Goal: Transaction & Acquisition: Purchase product/service

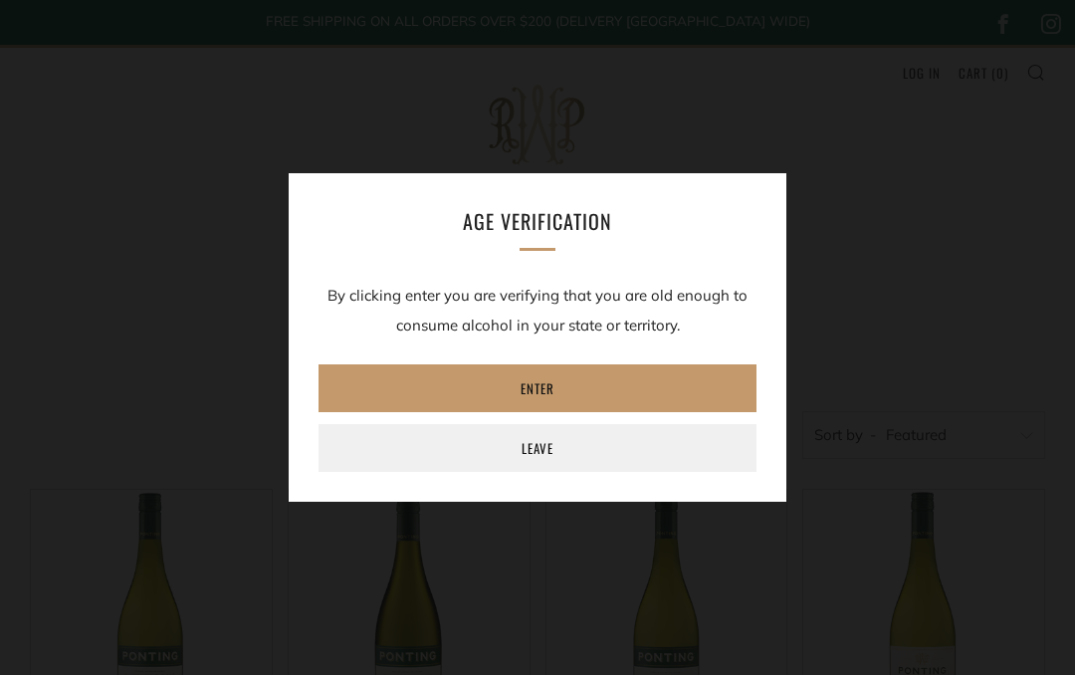
click at [669, 380] on link "Enter" at bounding box center [538, 388] width 438 height 48
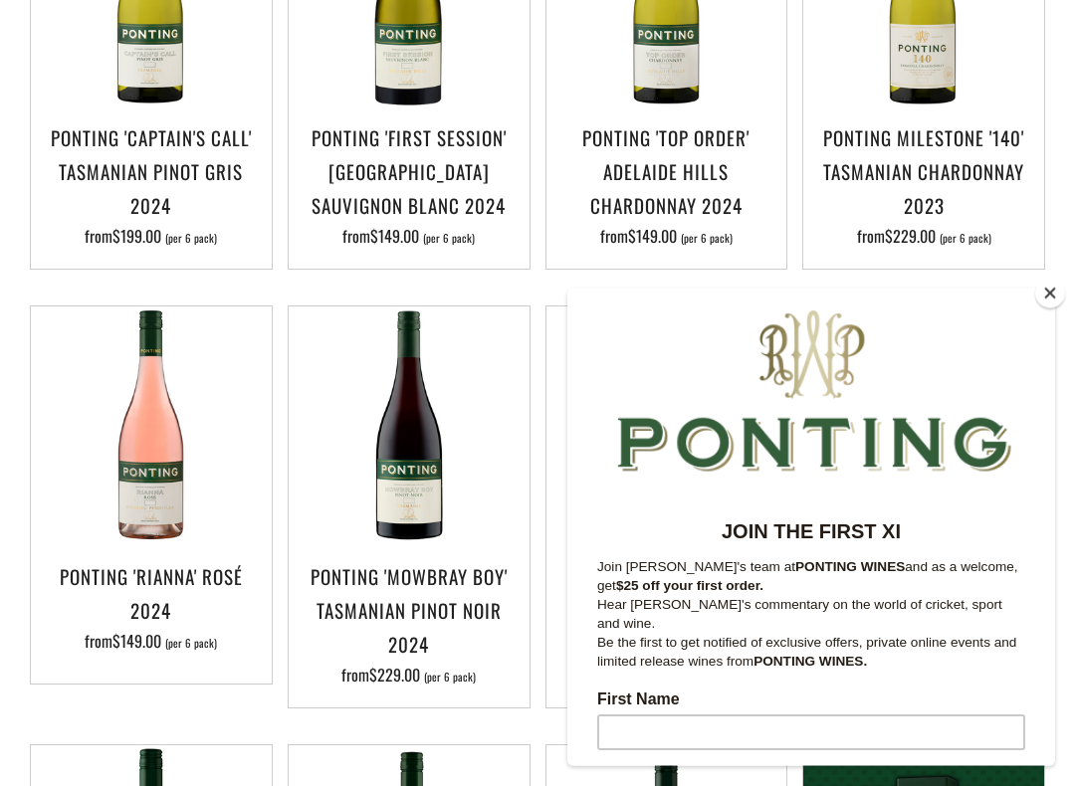
click at [1043, 301] on button "Close" at bounding box center [1050, 294] width 30 height 30
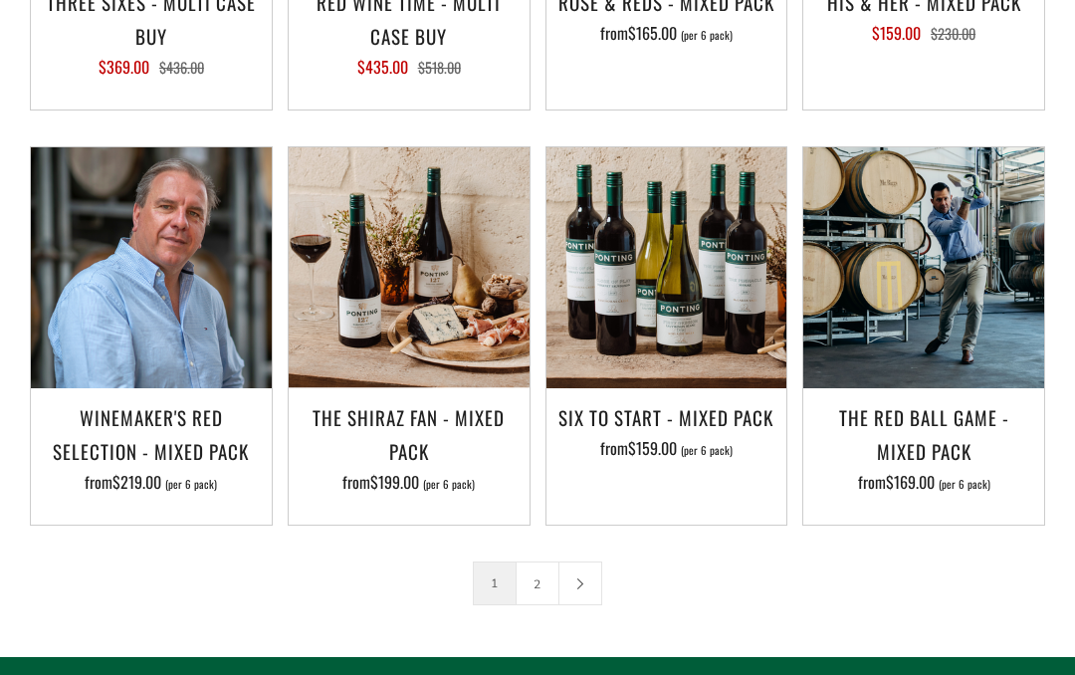
scroll to position [2648, 0]
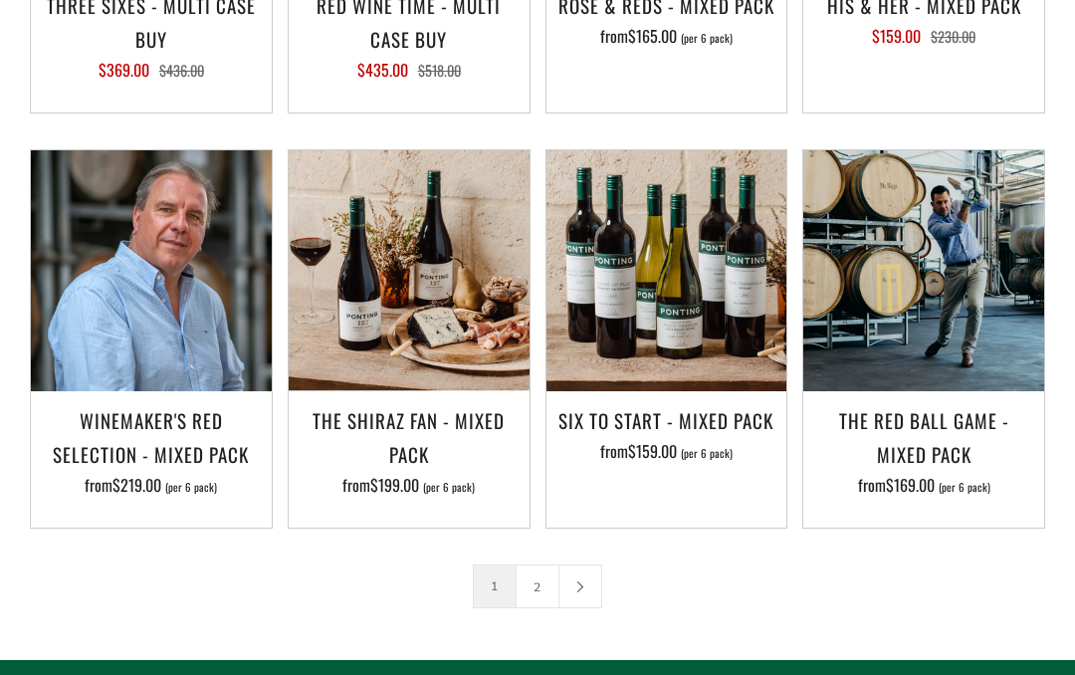
click at [220, 355] on img at bounding box center [151, 270] width 241 height 241
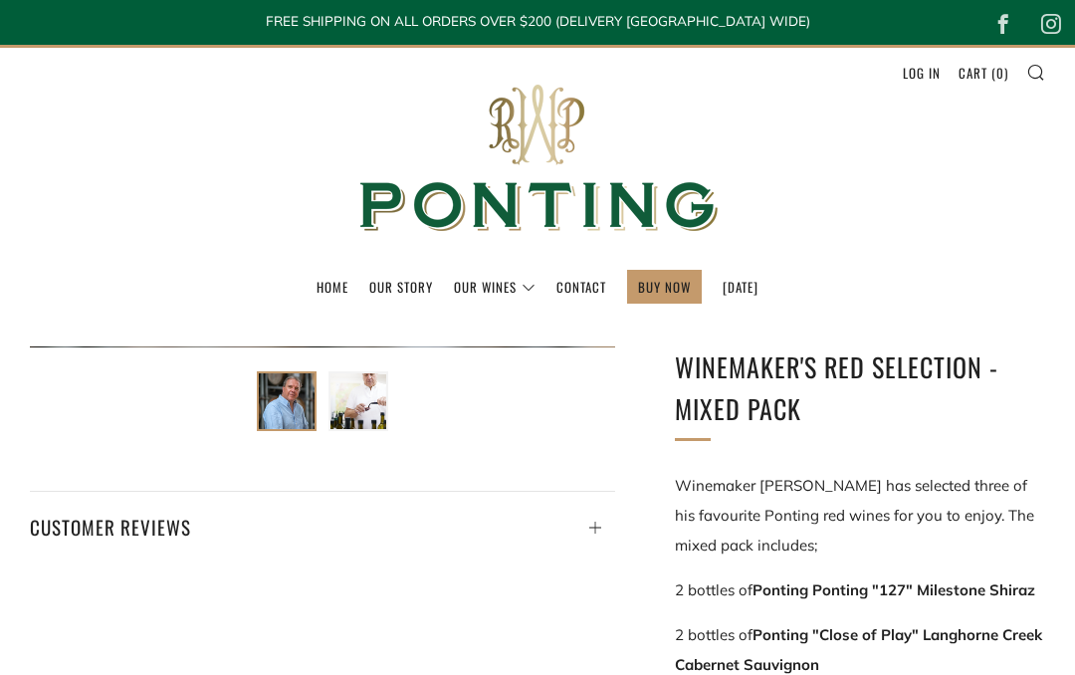
click at [974, 506] on p "Winemaker [PERSON_NAME] has selected three of his favourite Ponting red wines f…" at bounding box center [860, 516] width 370 height 90
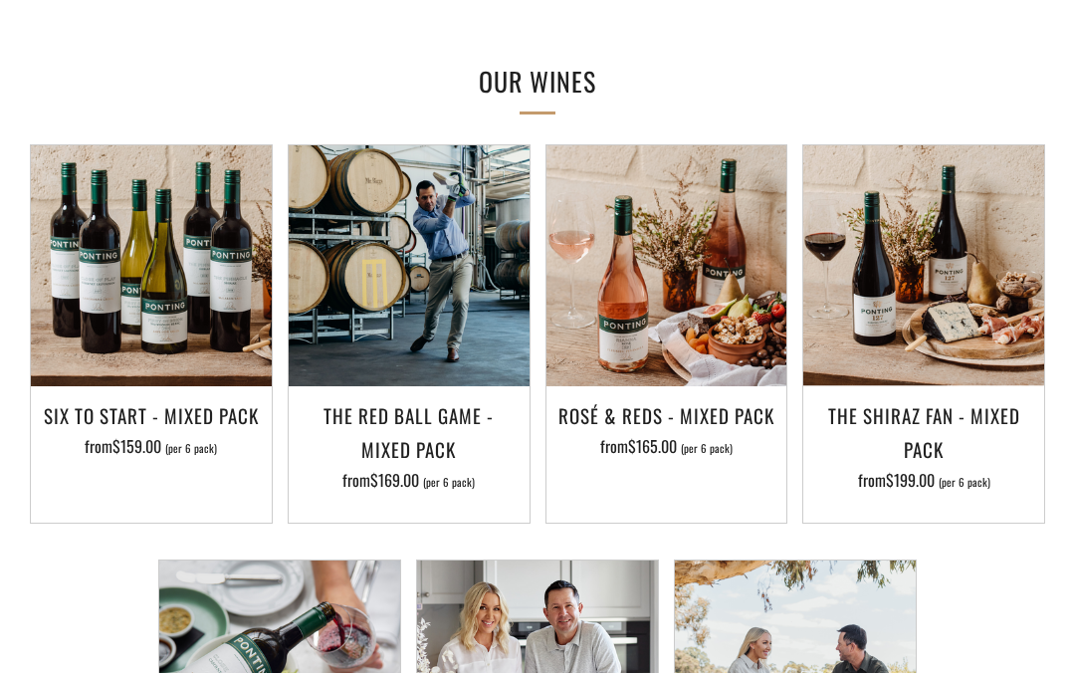
scroll to position [1139, 0]
click at [457, 320] on img at bounding box center [409, 265] width 241 height 241
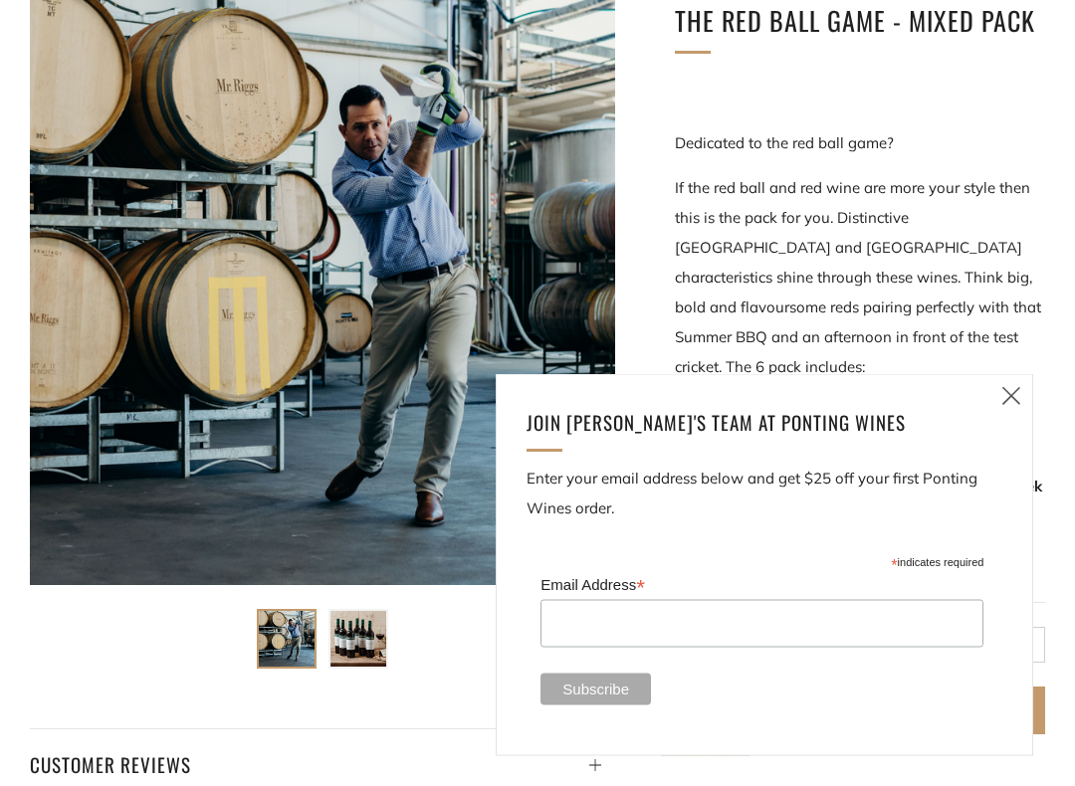
scroll to position [346, 0]
click at [1021, 397] on icon at bounding box center [1011, 395] width 24 height 25
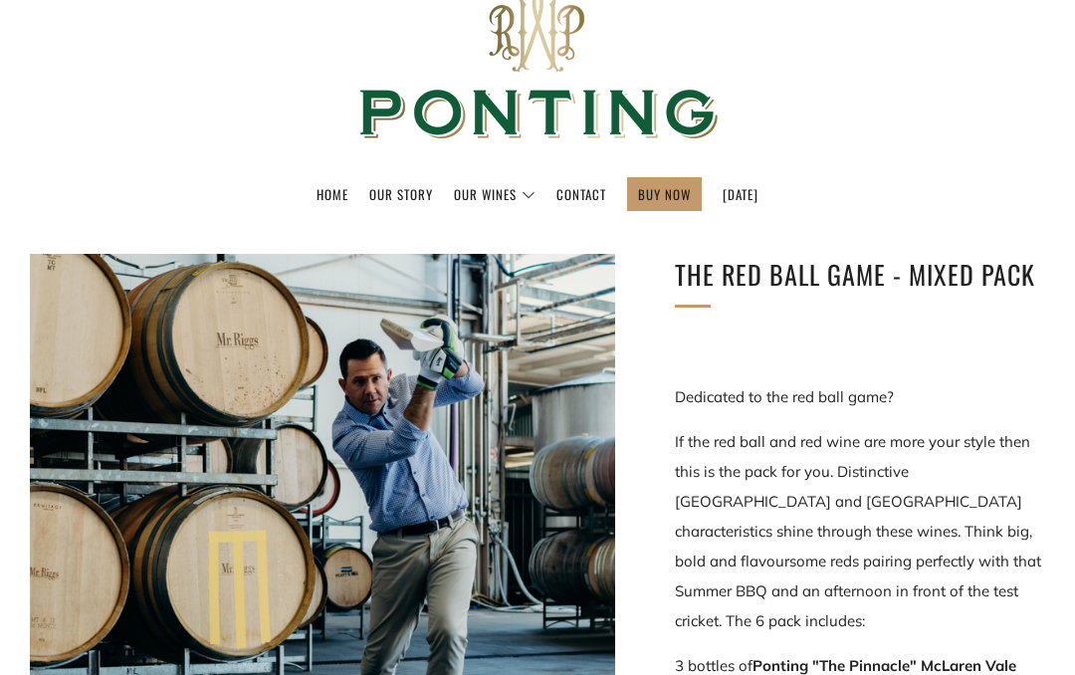
scroll to position [0, 0]
